Goal: Navigation & Orientation: Find specific page/section

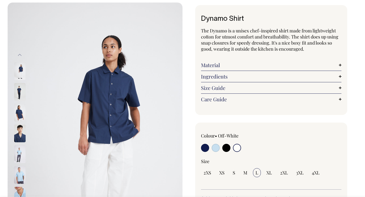
scroll to position [24, 0]
click at [210, 66] on link "Material" at bounding box center [271, 65] width 140 height 6
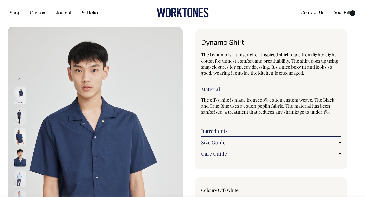
scroll to position [0, 0]
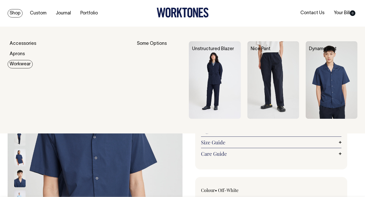
click at [17, 67] on link "Workwear" at bounding box center [20, 64] width 25 height 8
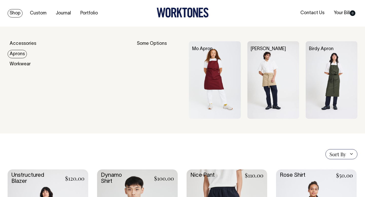
click at [16, 55] on link "Aprons" at bounding box center [17, 54] width 19 height 8
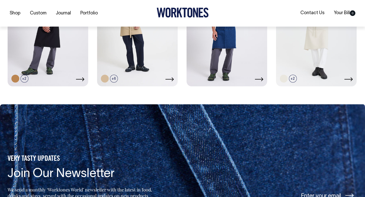
scroll to position [320, 0]
